Goal: Information Seeking & Learning: Learn about a topic

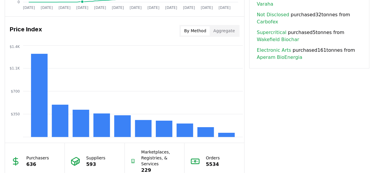
scroll to position [479, 0]
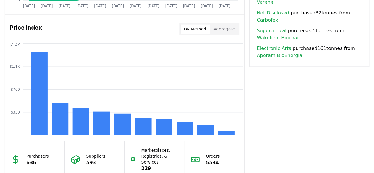
click at [199, 29] on button "By Method" at bounding box center [195, 28] width 29 height 9
click at [100, 125] on rect at bounding box center [102, 124] width 17 height 24
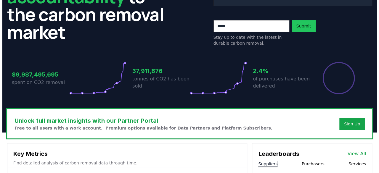
scroll to position [0, 0]
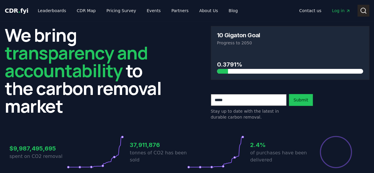
click at [365, 7] on icon at bounding box center [363, 10] width 7 height 7
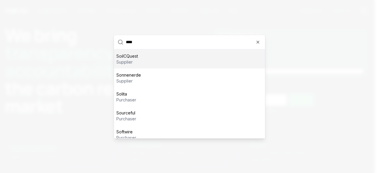
scroll to position [44, 0]
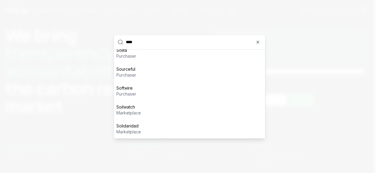
type input "*****"
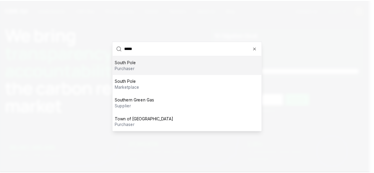
scroll to position [0, 0]
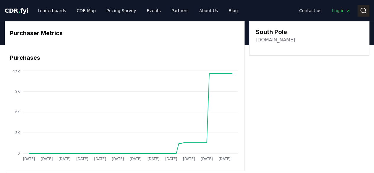
click at [362, 11] on icon at bounding box center [363, 10] width 7 height 7
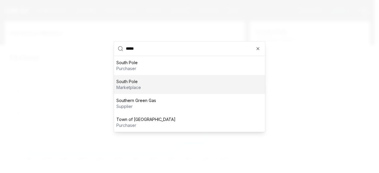
click at [174, 86] on div "South Pole marketplace" at bounding box center [189, 84] width 151 height 19
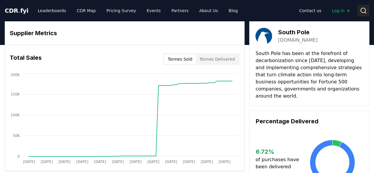
click at [364, 10] on icon at bounding box center [363, 10] width 7 height 7
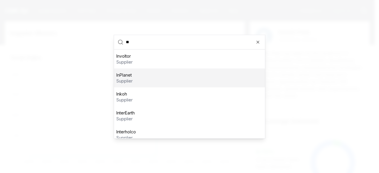
type input "**"
click at [178, 79] on div "InPlanet supplier" at bounding box center [189, 77] width 151 height 19
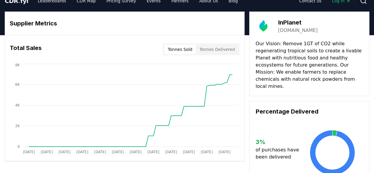
scroll to position [19, 0]
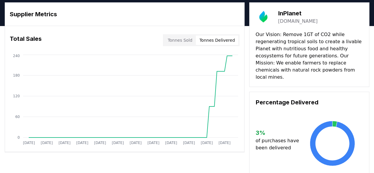
click at [227, 41] on button "Tonnes Delivered" at bounding box center [217, 40] width 43 height 9
click at [184, 41] on button "Tonnes Sold" at bounding box center [180, 40] width 32 height 9
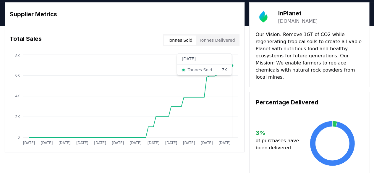
scroll to position [0, 0]
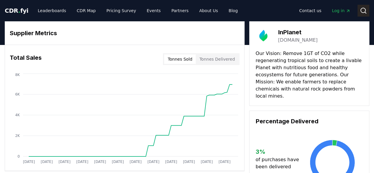
click at [359, 12] on button "Search" at bounding box center [364, 11] width 12 height 12
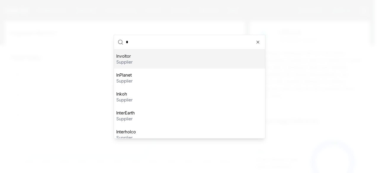
type input "**"
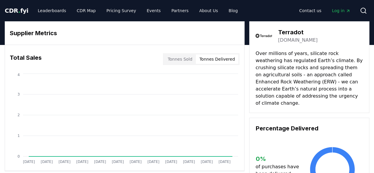
click at [226, 55] on button "Tonnes Delivered" at bounding box center [217, 58] width 43 height 9
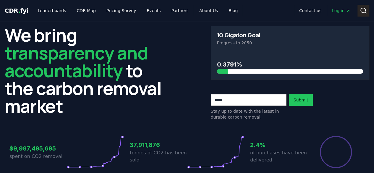
click at [361, 14] on icon at bounding box center [363, 10] width 7 height 7
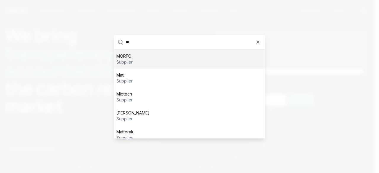
type input "*"
type input "***"
click at [358, 116] on div at bounding box center [189, 86] width 379 height 173
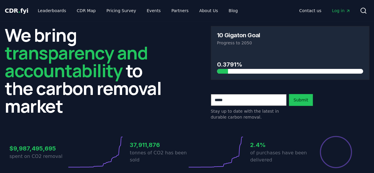
click at [358, 116] on div "Stay up to date with the latest in durable carbon removal. Submit" at bounding box center [290, 107] width 159 height 26
